Goal: Task Accomplishment & Management: Complete application form

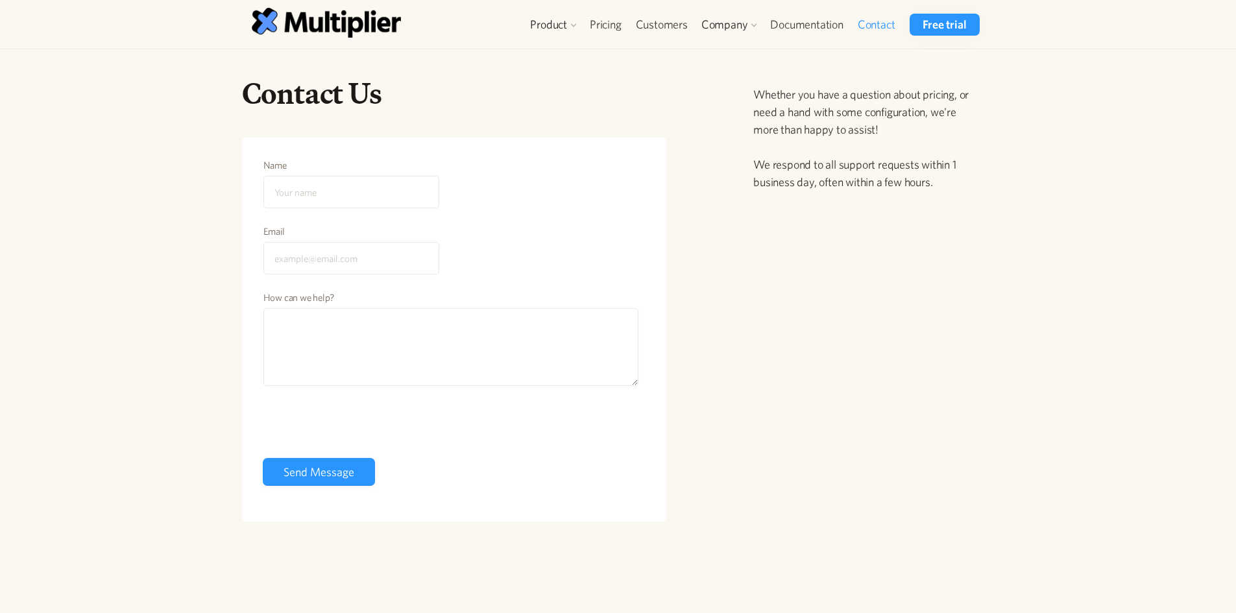
click at [309, 188] on input "Name" at bounding box center [351, 192] width 176 height 32
type input "[PERSON_NAME]"
type input "s"
click at [302, 341] on textarea "How can we help?" at bounding box center [451, 347] width 376 height 78
paste textarea "I hope this message finds you well. As part of our compliance and integration r…"
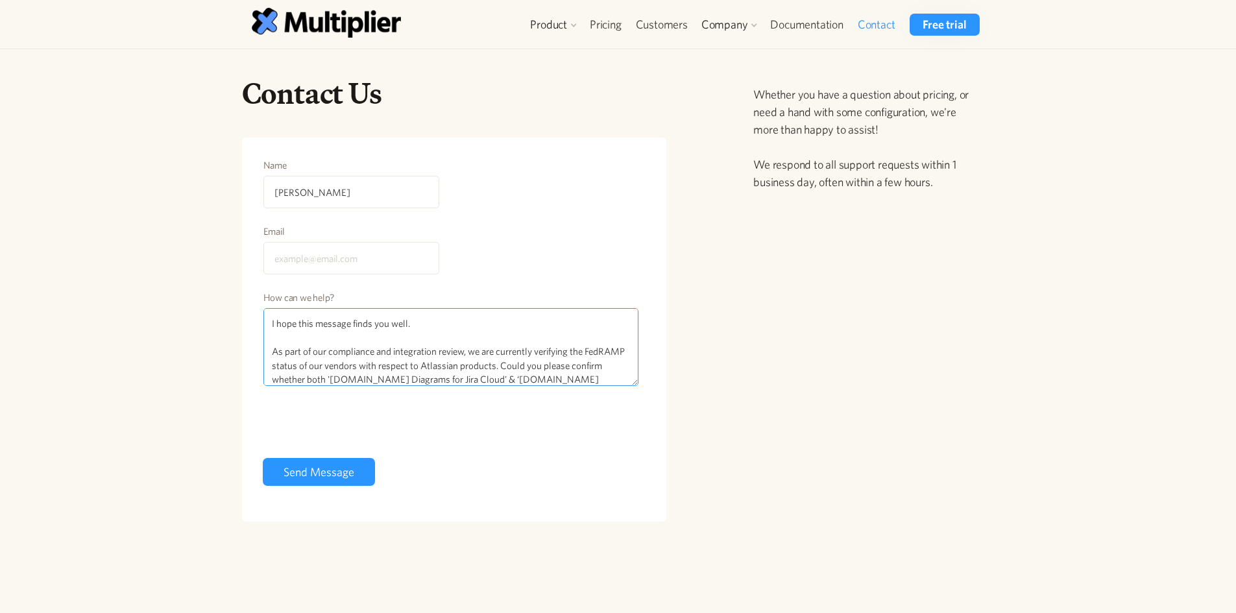
scroll to position [236, 0]
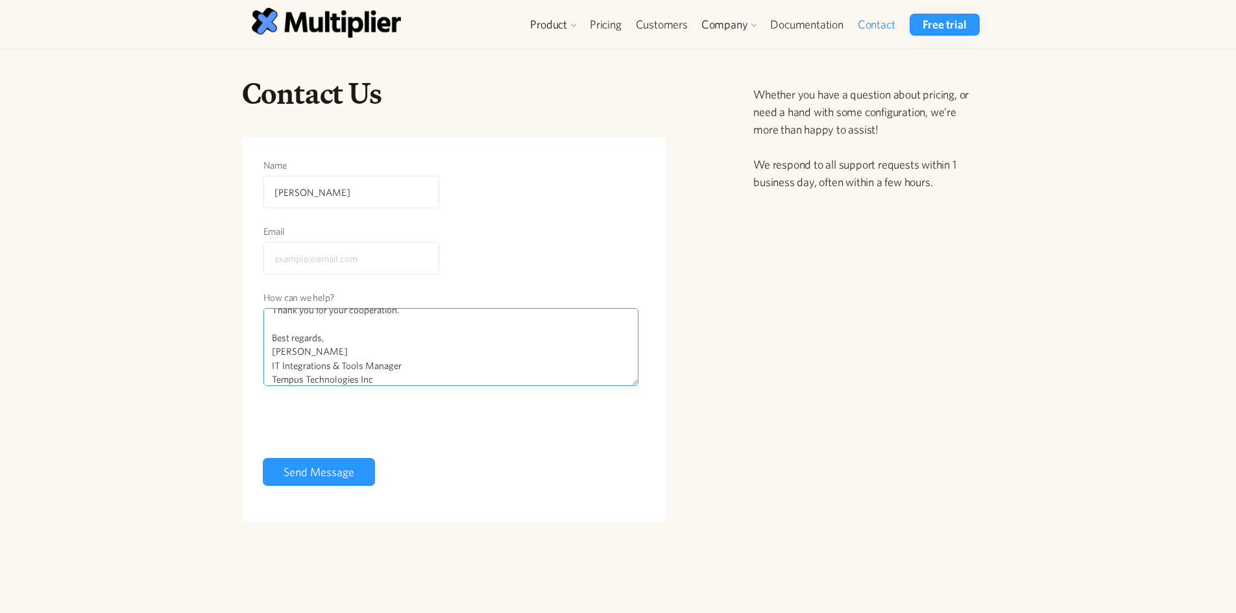
type textarea "I hope this message finds you well. As part of our compliance and integration r…"
click at [287, 252] on input "Email" at bounding box center [351, 258] width 176 height 32
type input "[EMAIL_ADDRESS][DOMAIN_NAME]"
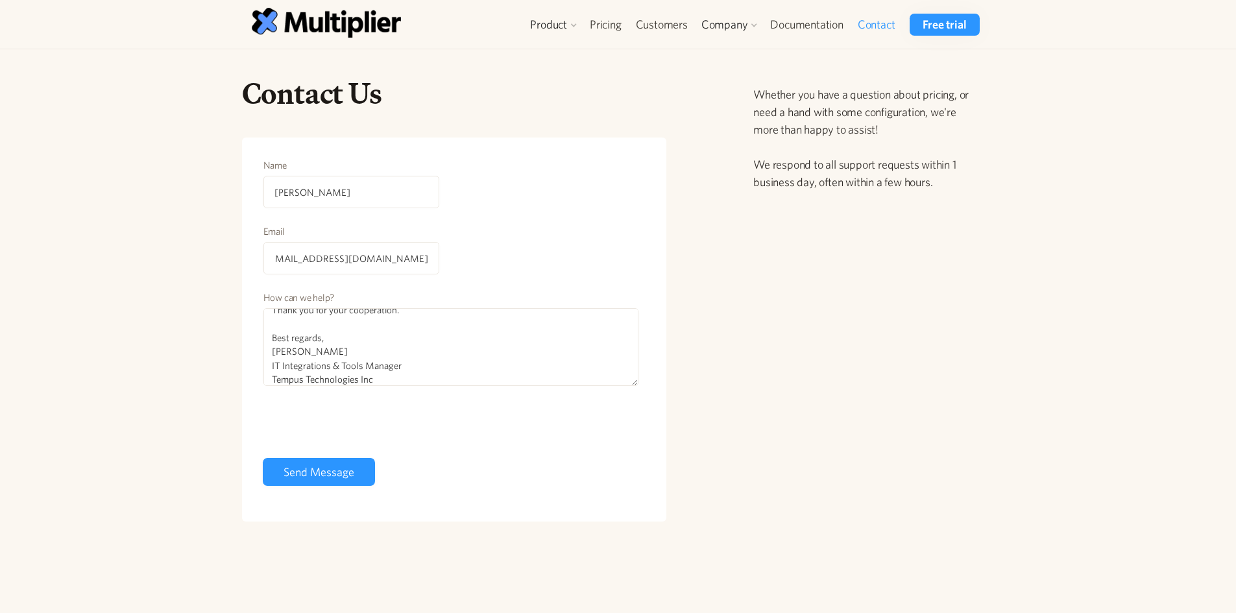
scroll to position [0, 0]
click at [374, 352] on textarea "I hope this message finds you well. As part of our compliance and integration r…" at bounding box center [451, 347] width 376 height 78
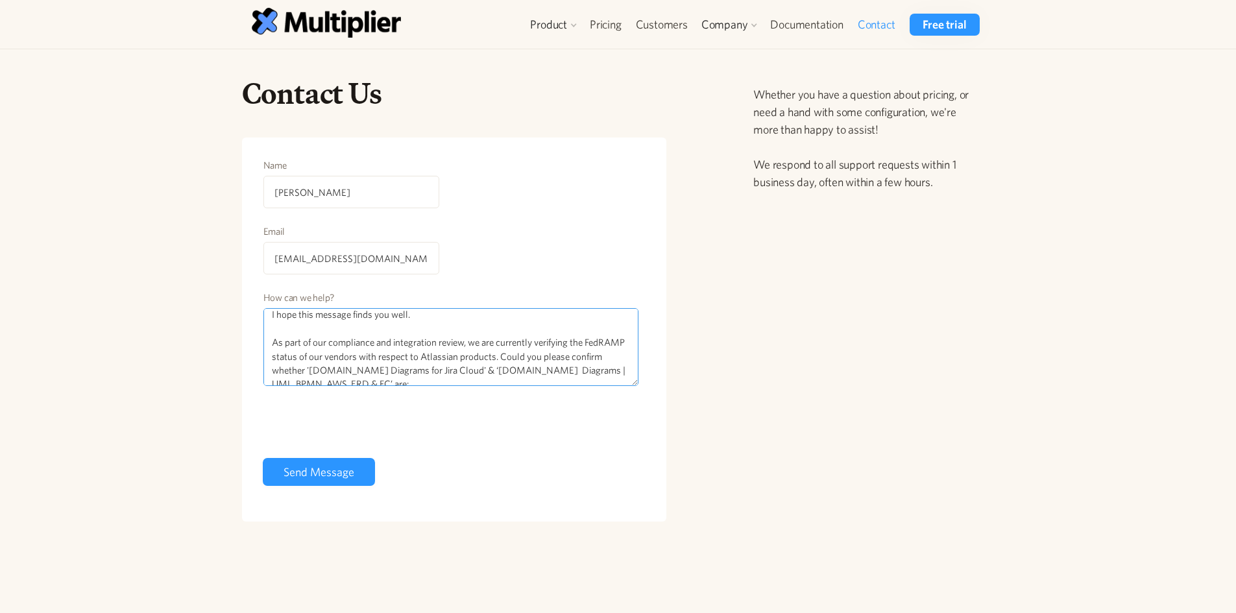
scroll to position [14, 0]
paste textarea "Multiplier Identity Governance for JSM"
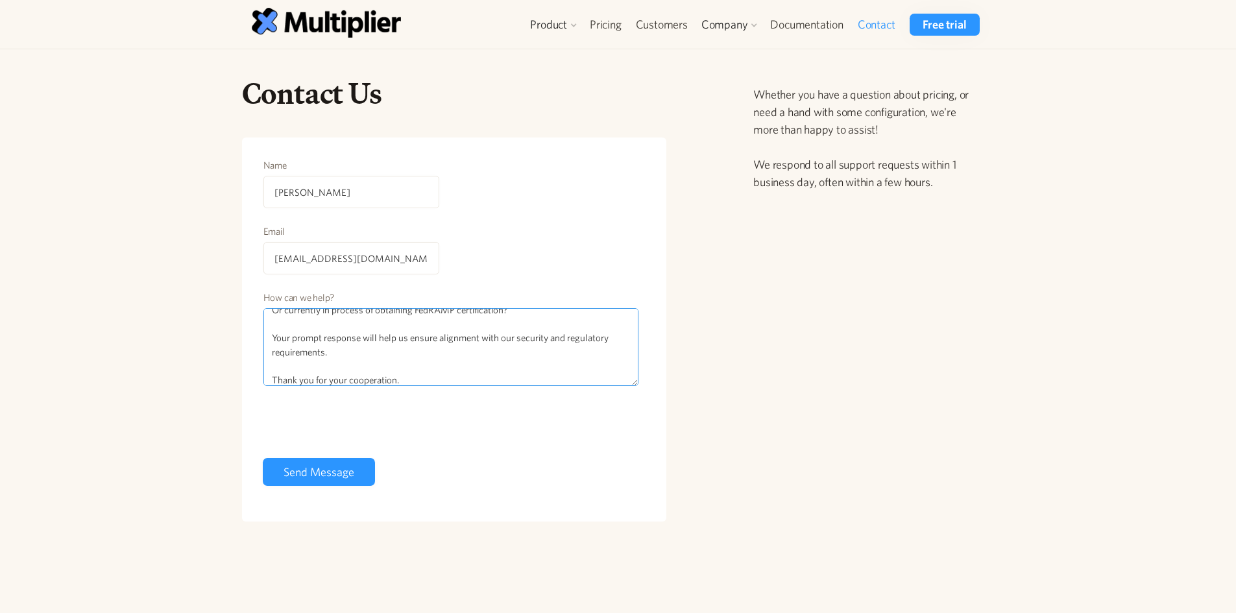
scroll to position [222, 0]
type textarea "I hope this message finds you well. As part of our compliance and integration r…"
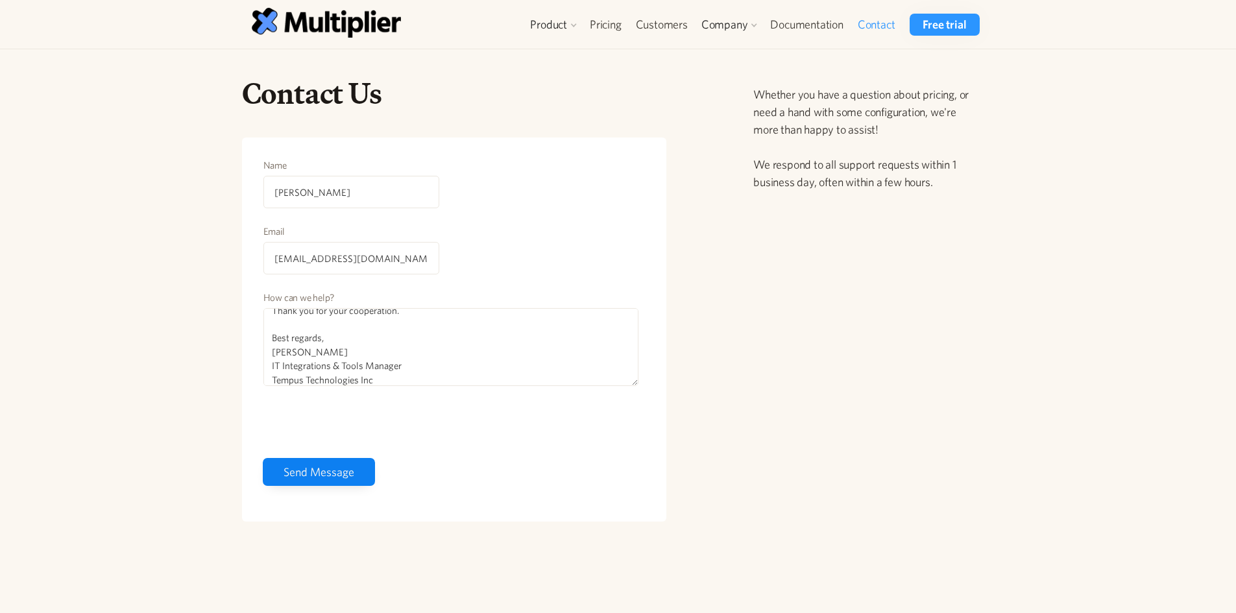
click at [302, 469] on input "Send Message" at bounding box center [319, 472] width 112 height 28
type input "Please wait..."
